Goal: Transaction & Acquisition: Purchase product/service

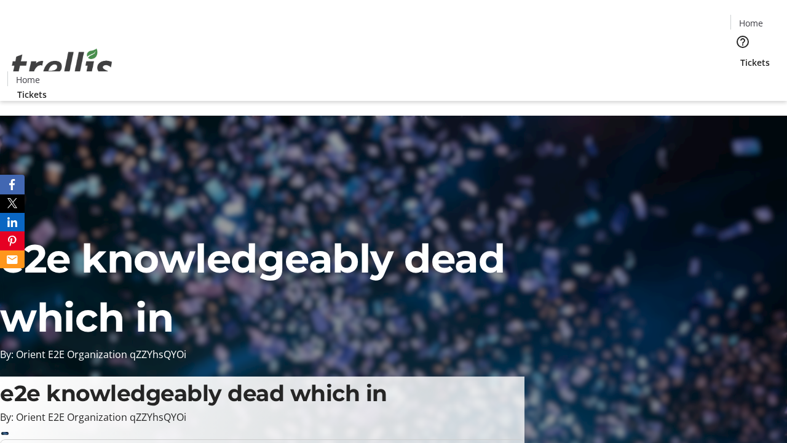
click at [740, 56] on span "Tickets" at bounding box center [755, 62] width 30 height 13
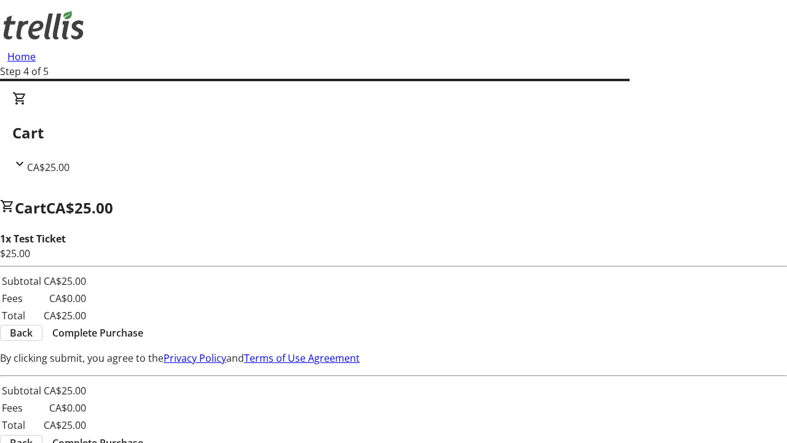
click at [143, 325] on span "Complete Purchase" at bounding box center [97, 332] width 91 height 15
